Goal: Transaction & Acquisition: Purchase product/service

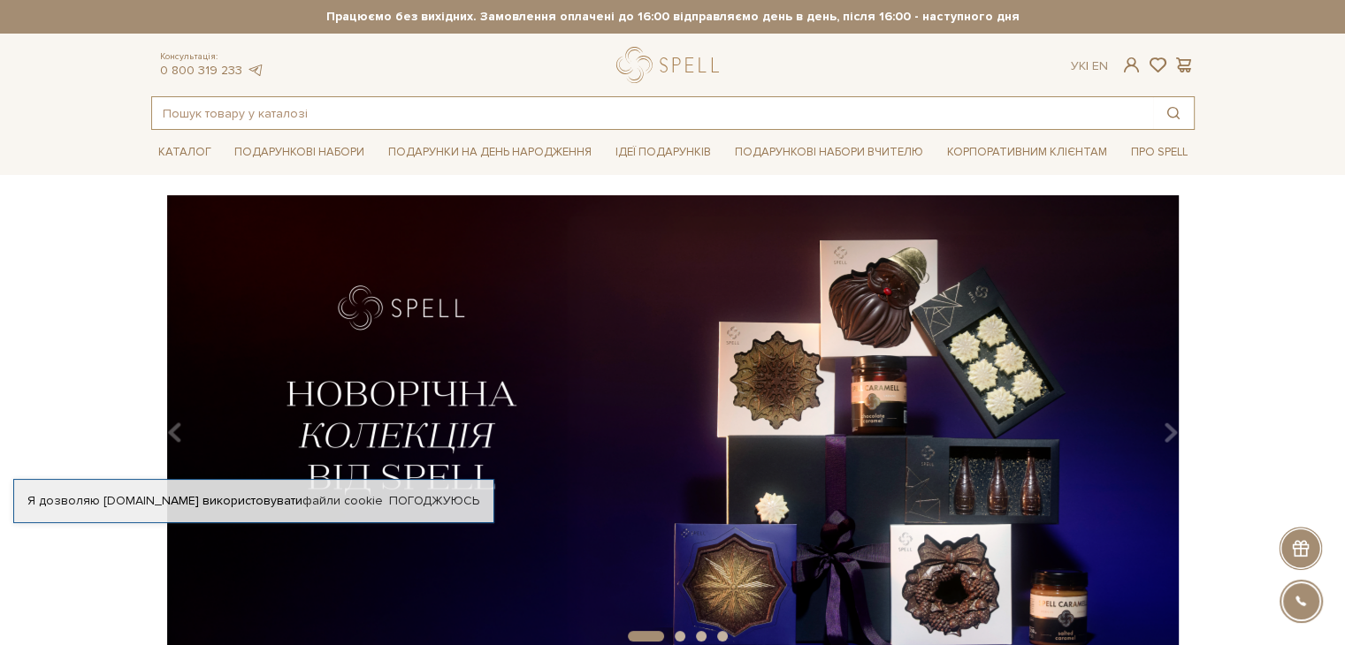
click at [194, 114] on input "text" at bounding box center [652, 113] width 1001 height 32
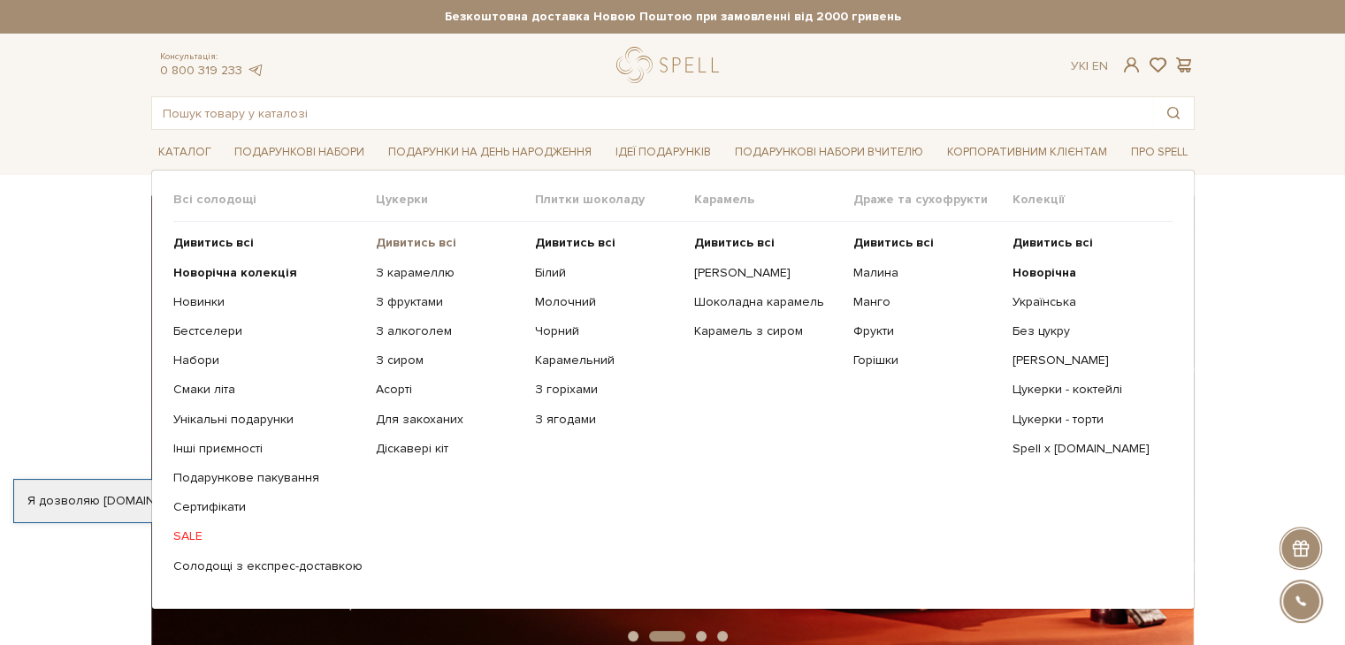
click at [399, 240] on b "Дивитись всі" at bounding box center [416, 242] width 80 height 15
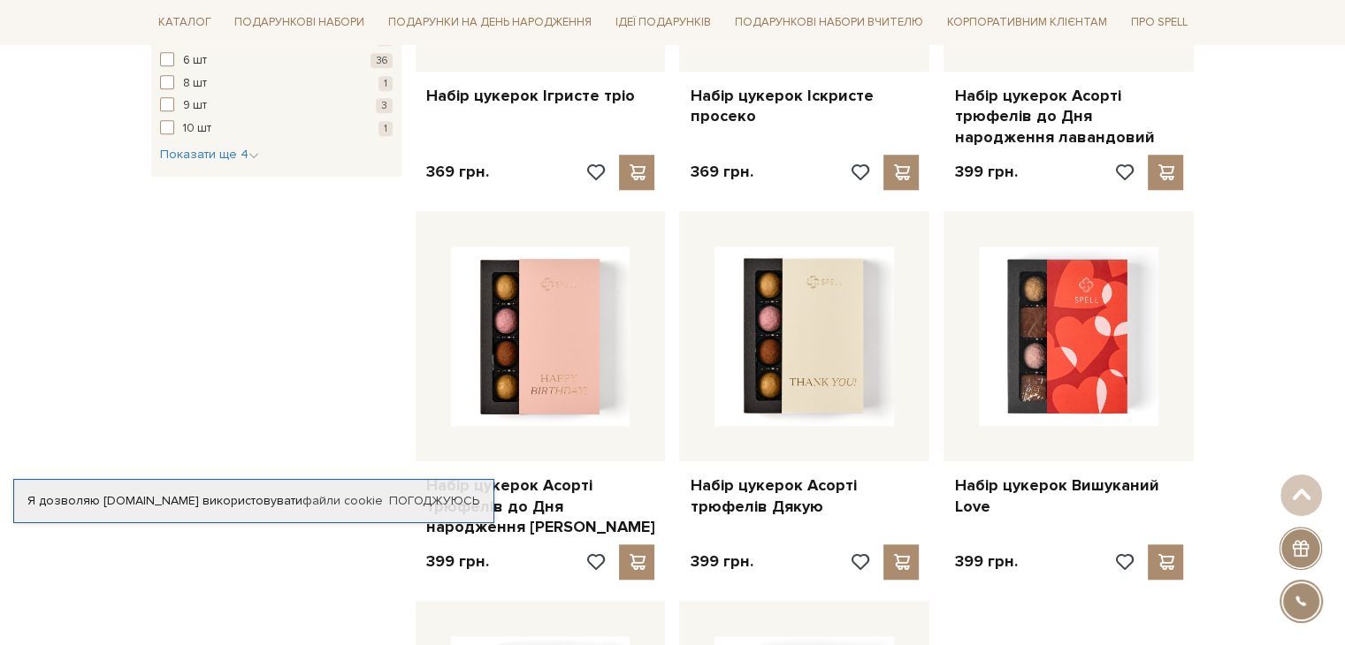
scroll to position [2122, 0]
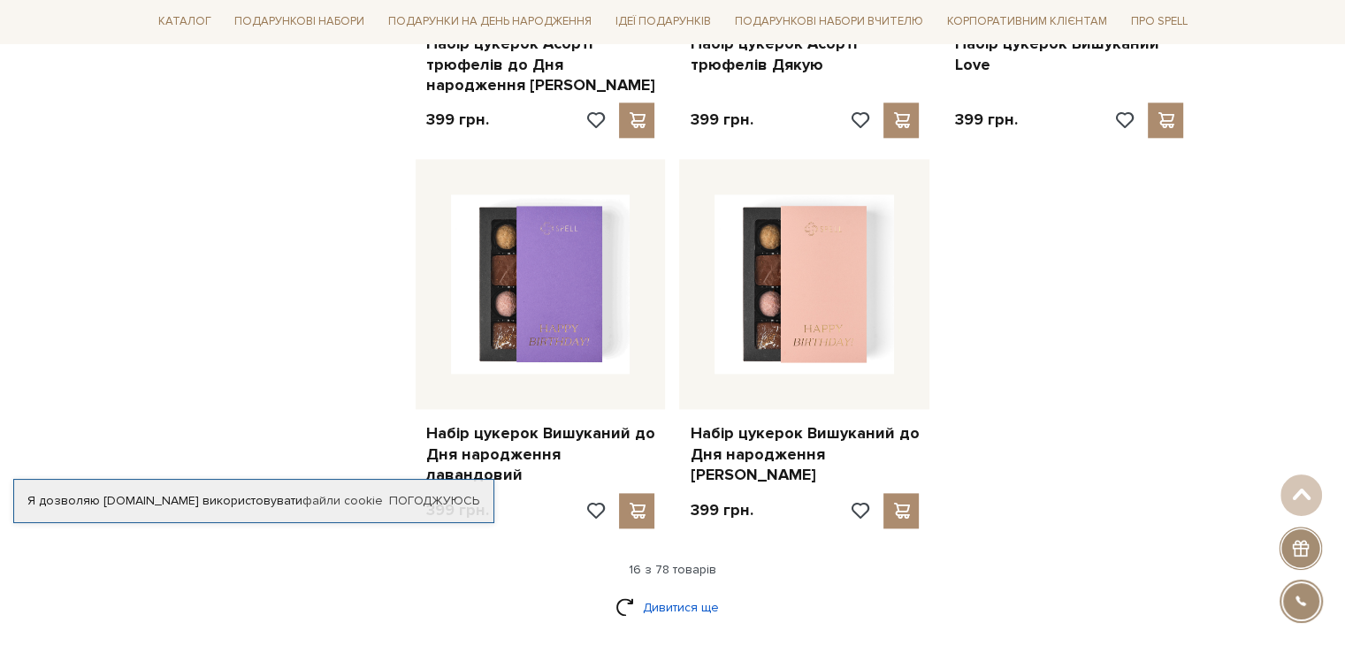
click at [675, 592] on link "Дивитися ще" at bounding box center [672, 607] width 115 height 31
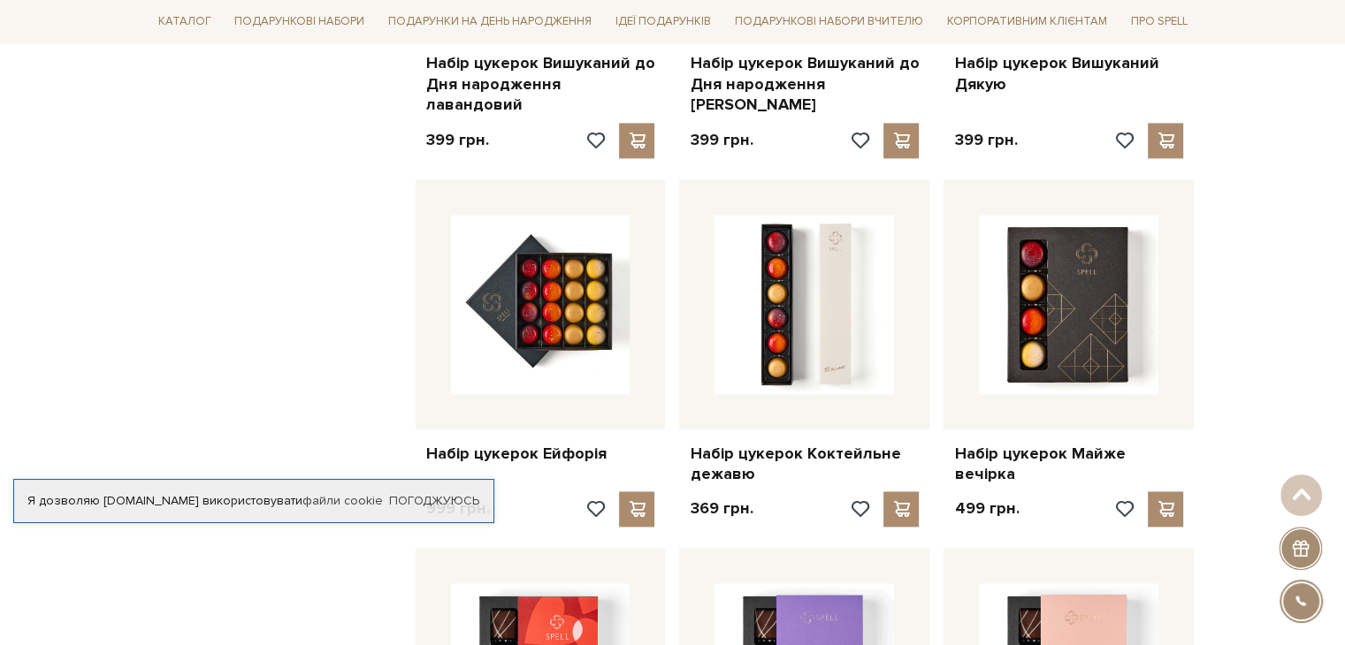
scroll to position [2564, 0]
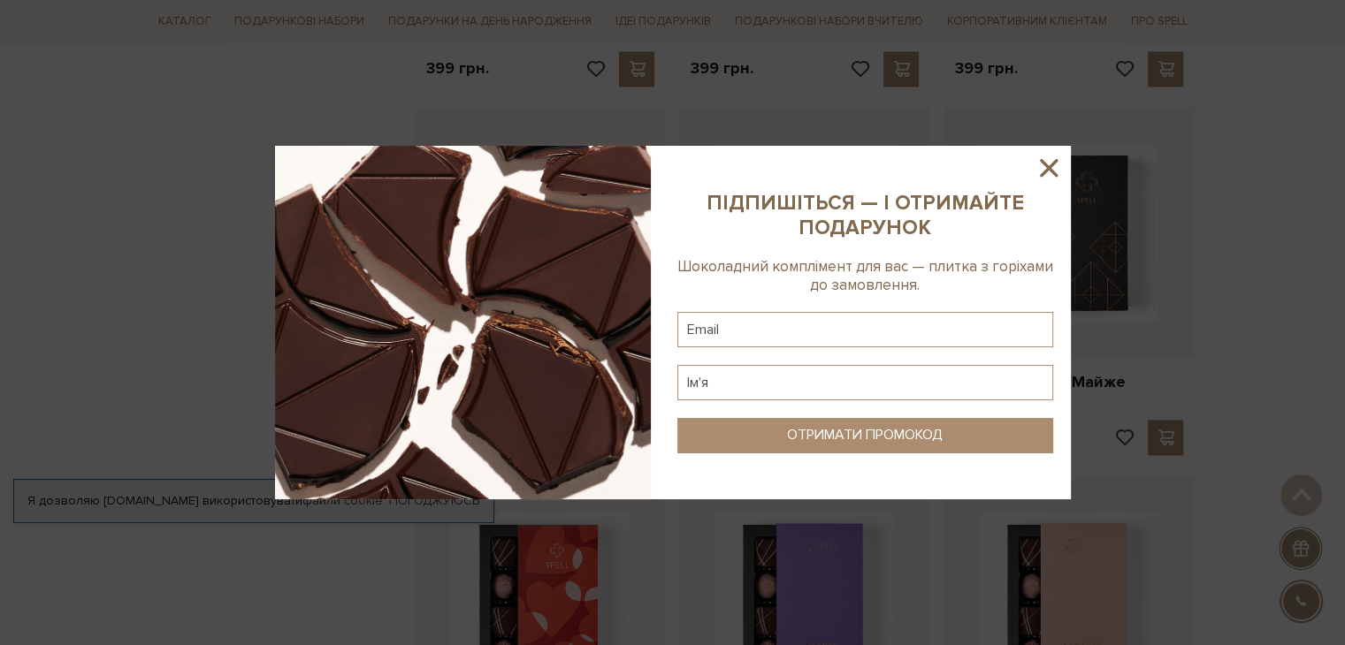
click at [1054, 170] on icon at bounding box center [1048, 168] width 30 height 30
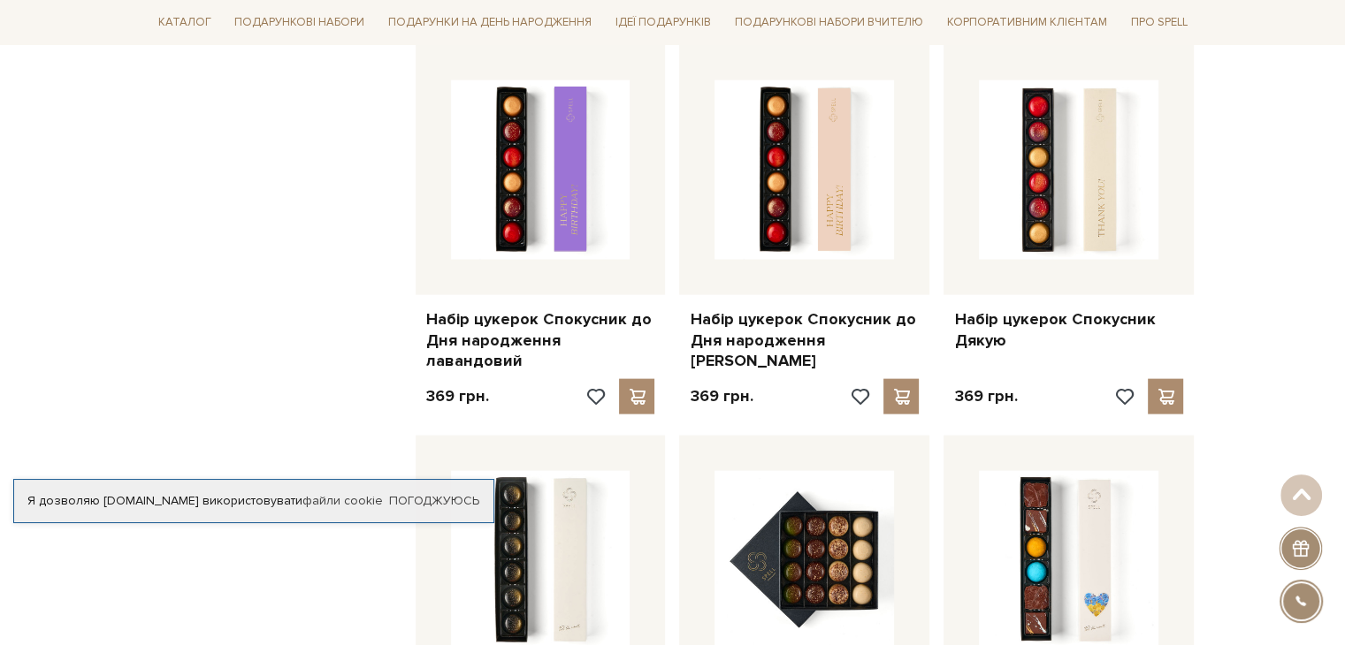
scroll to position [4066, 0]
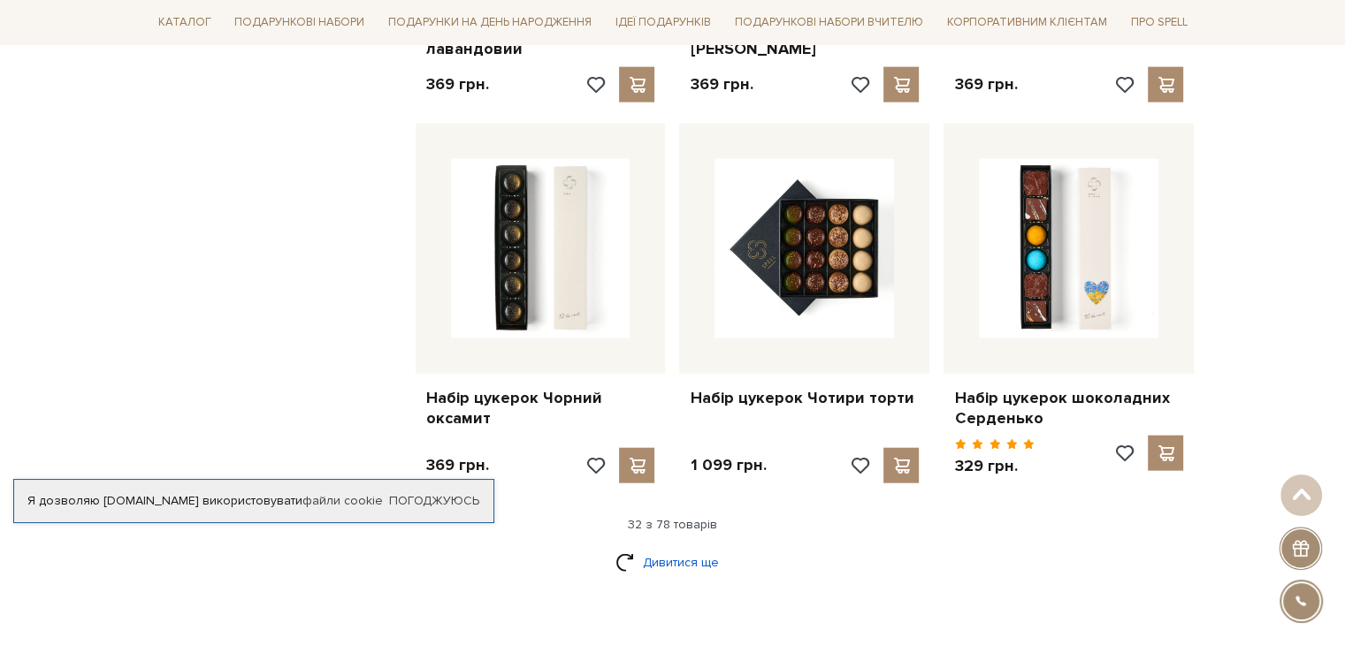
click at [697, 547] on link "Дивитися ще" at bounding box center [672, 562] width 115 height 31
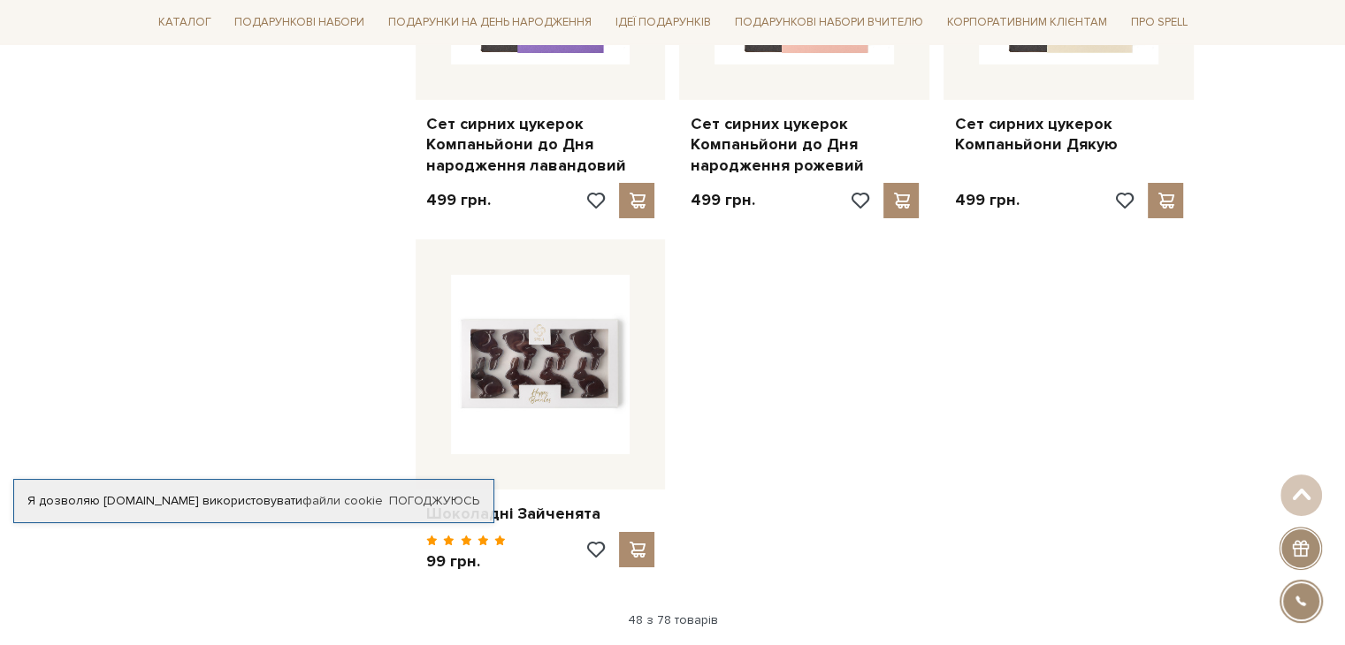
scroll to position [6276, 0]
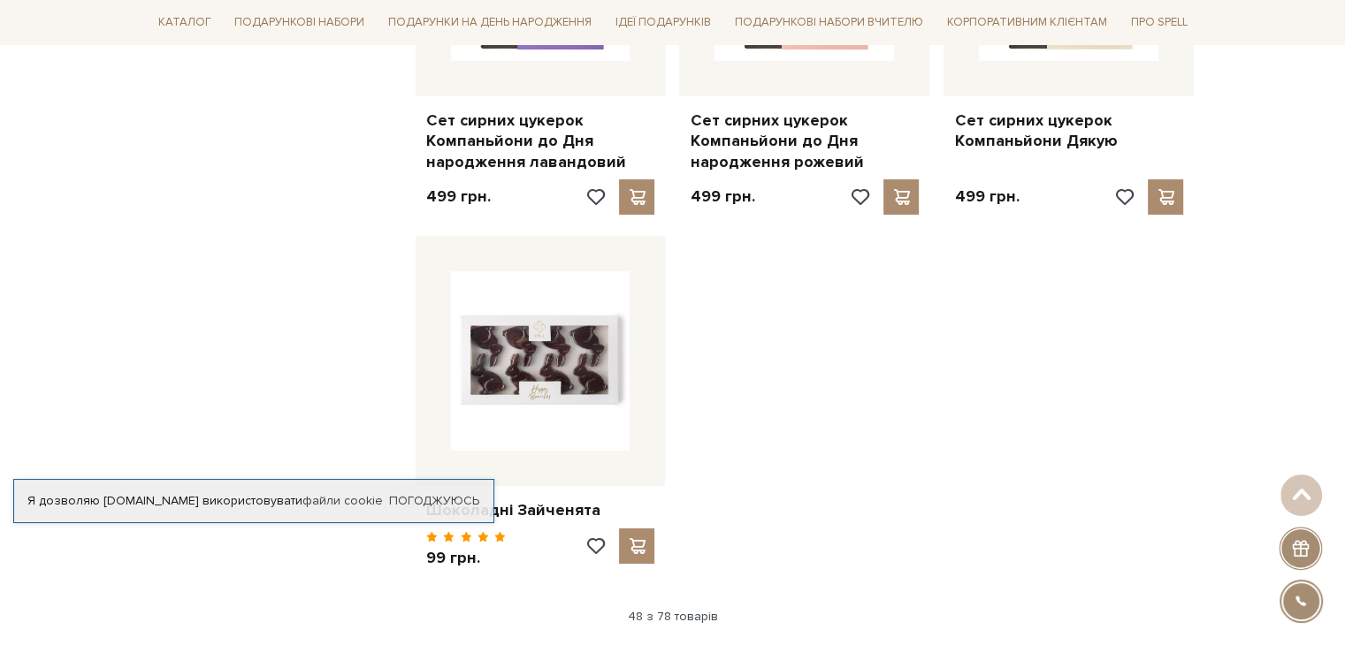
click at [644, 639] on link "Дивитися ще" at bounding box center [672, 654] width 115 height 31
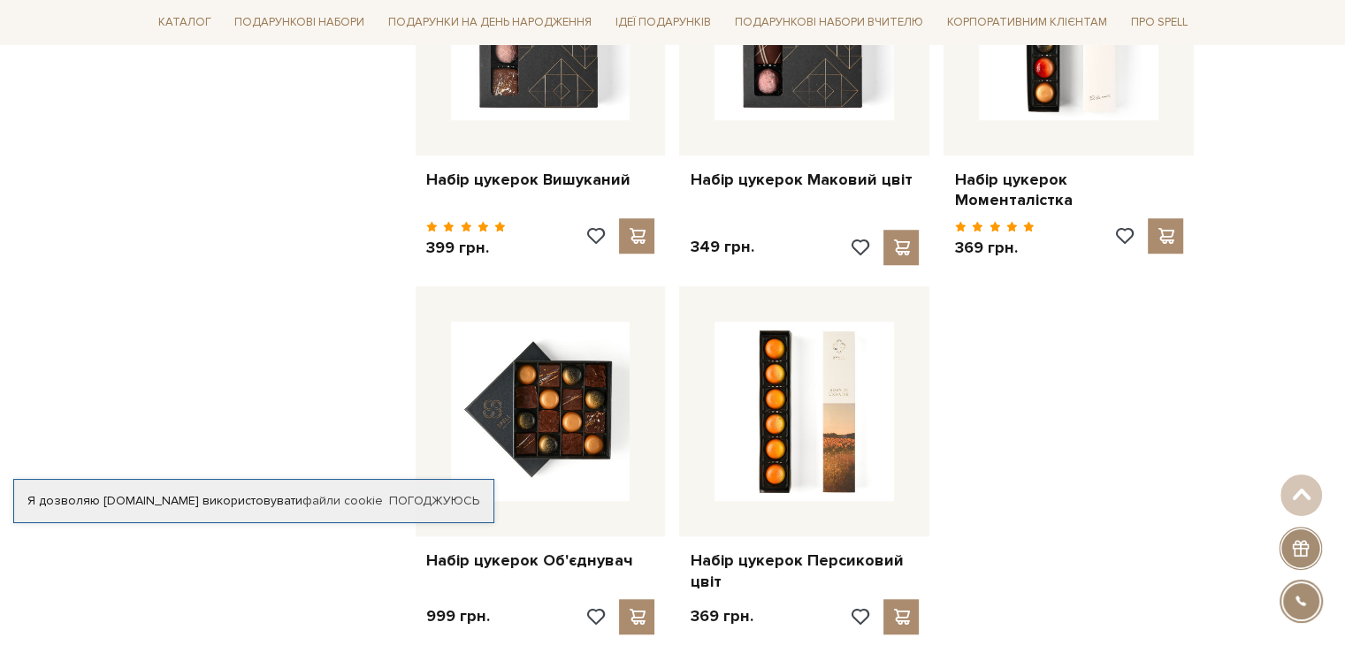
scroll to position [8398, 0]
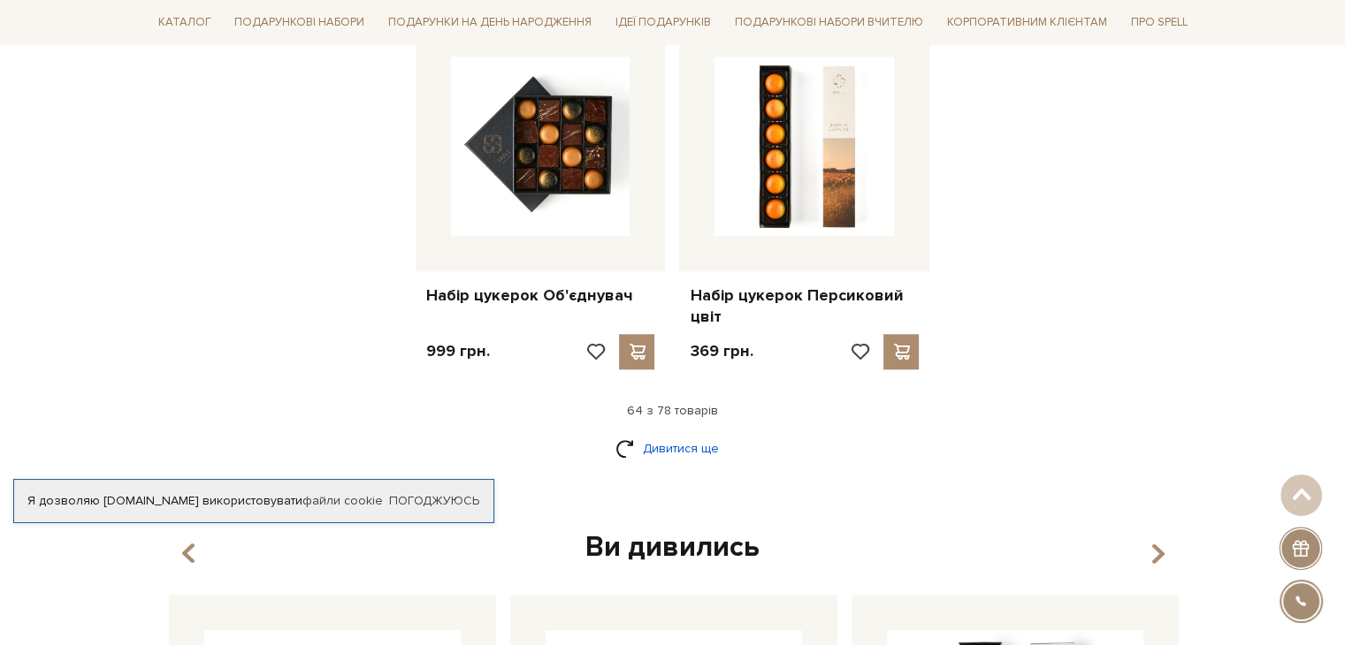
click at [656, 433] on link "Дивитися ще" at bounding box center [672, 448] width 115 height 31
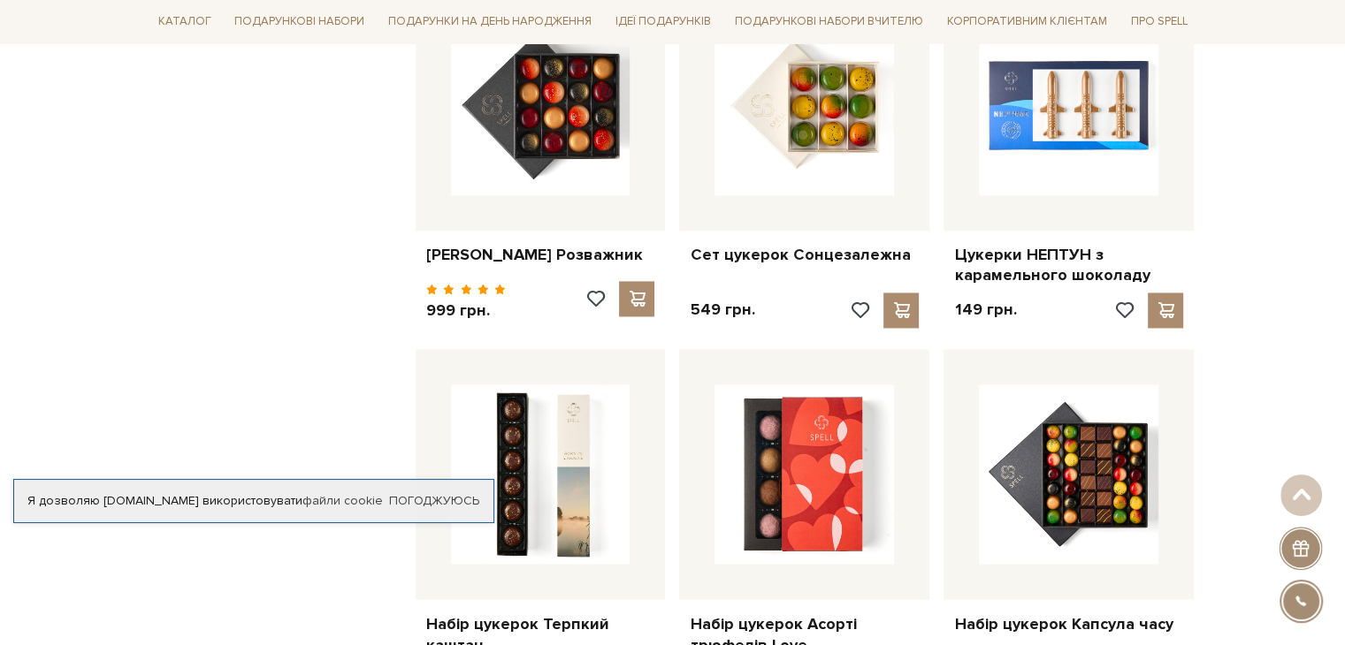
scroll to position [9636, 0]
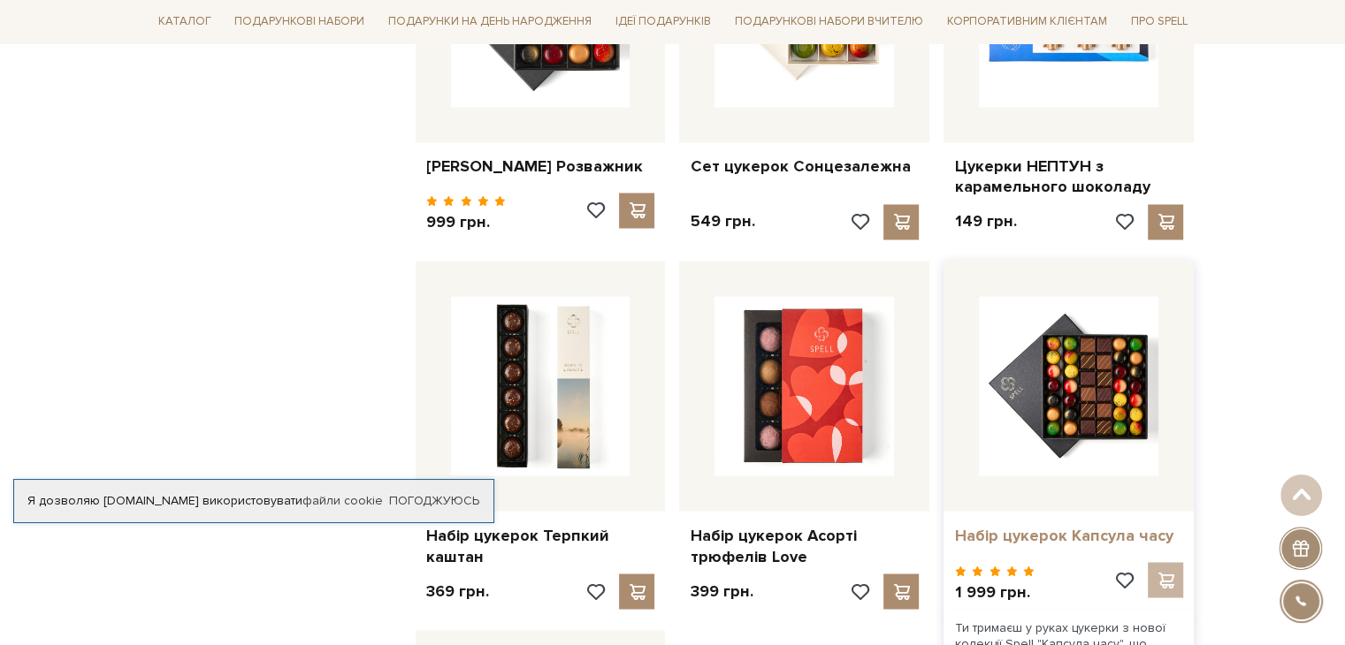
click at [1000, 525] on link "Набір цукерок Капсула часу" at bounding box center [1068, 535] width 229 height 20
